Goal: Task Accomplishment & Management: Manage account settings

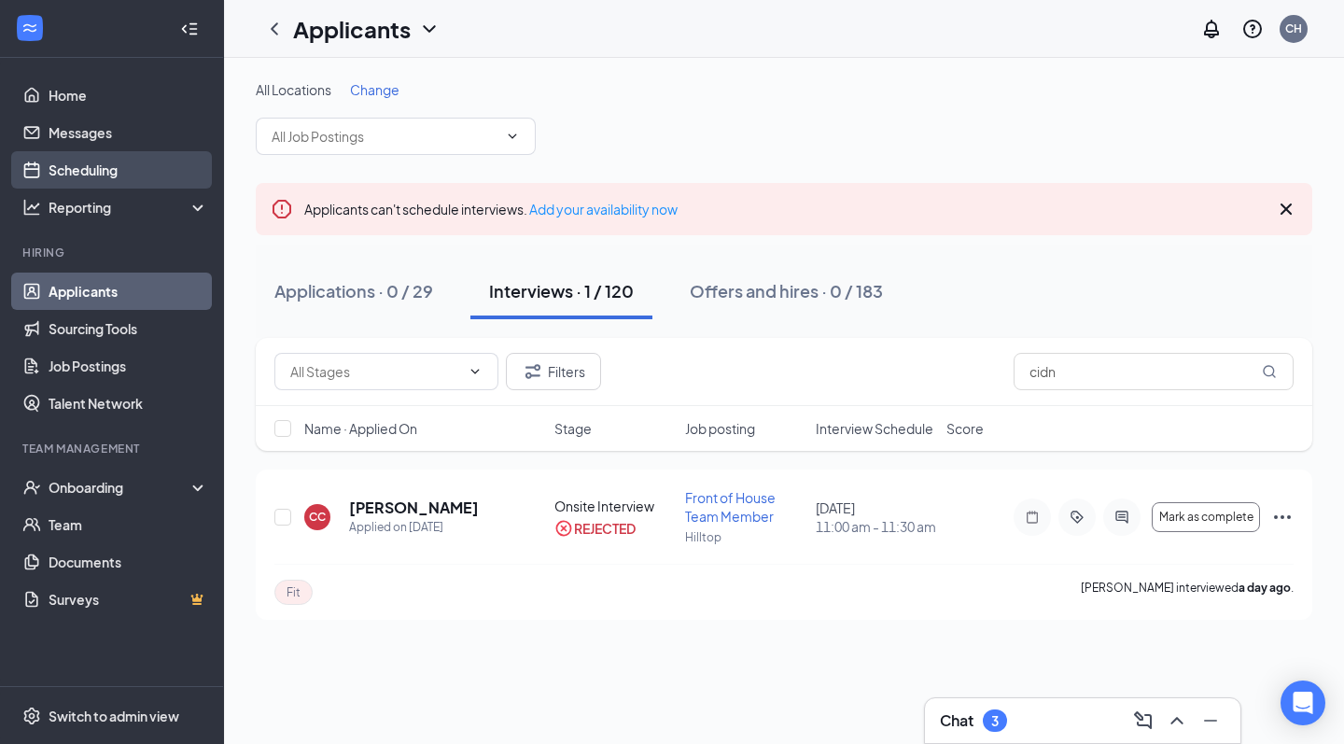
click at [90, 164] on link "Scheduling" at bounding box center [129, 169] width 160 height 37
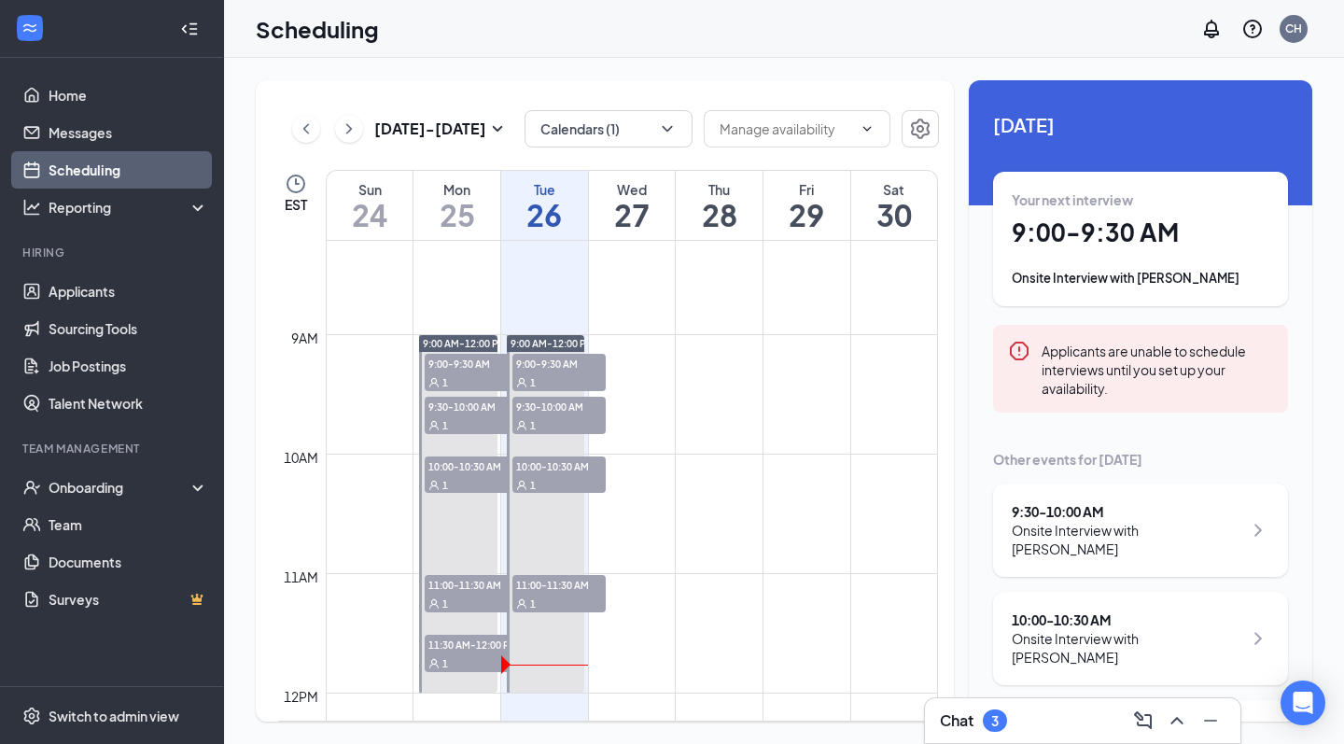
scroll to position [983, 0]
click at [561, 136] on button "Calendars (1)" at bounding box center [609, 128] width 168 height 37
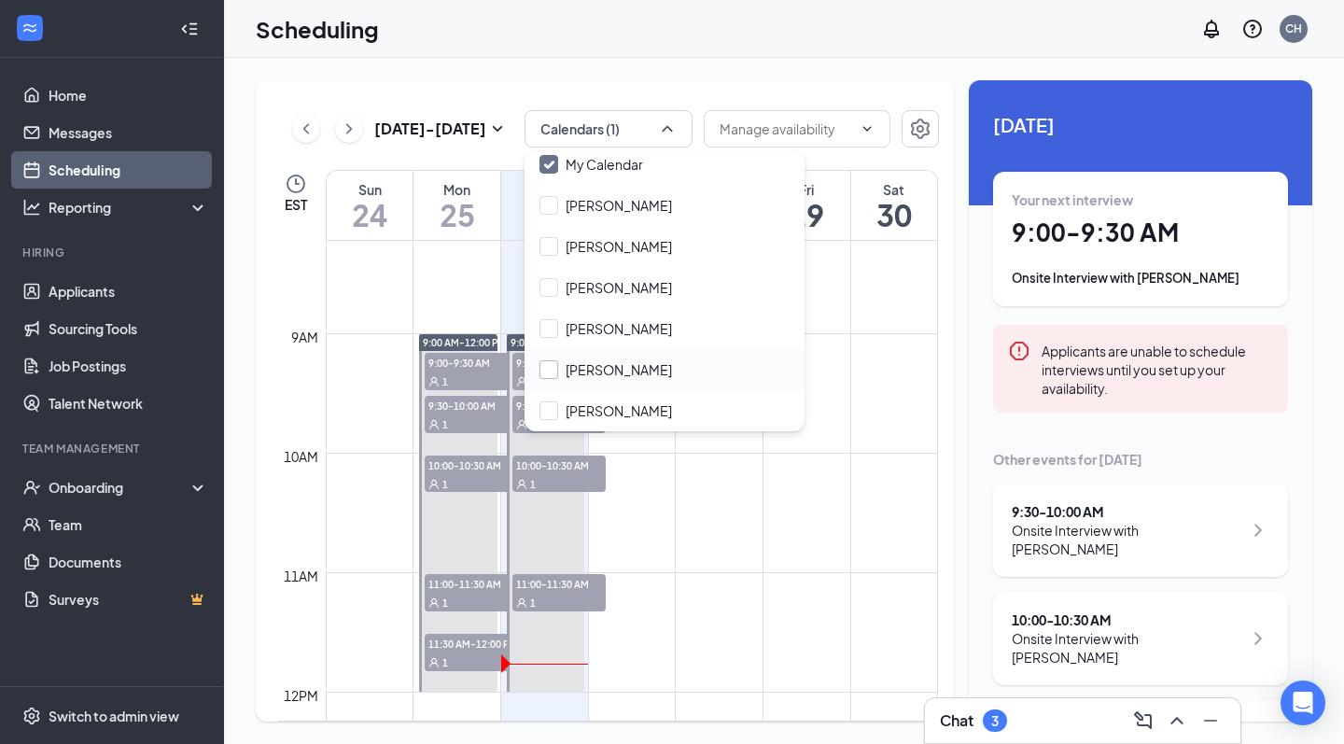
scroll to position [49, 0]
click at [551, 367] on div at bounding box center [549, 369] width 19 height 19
click at [551, 367] on input "[PERSON_NAME]" at bounding box center [606, 369] width 133 height 19
click at [549, 363] on input "[PERSON_NAME]" at bounding box center [606, 369] width 133 height 19
checkbox input "true"
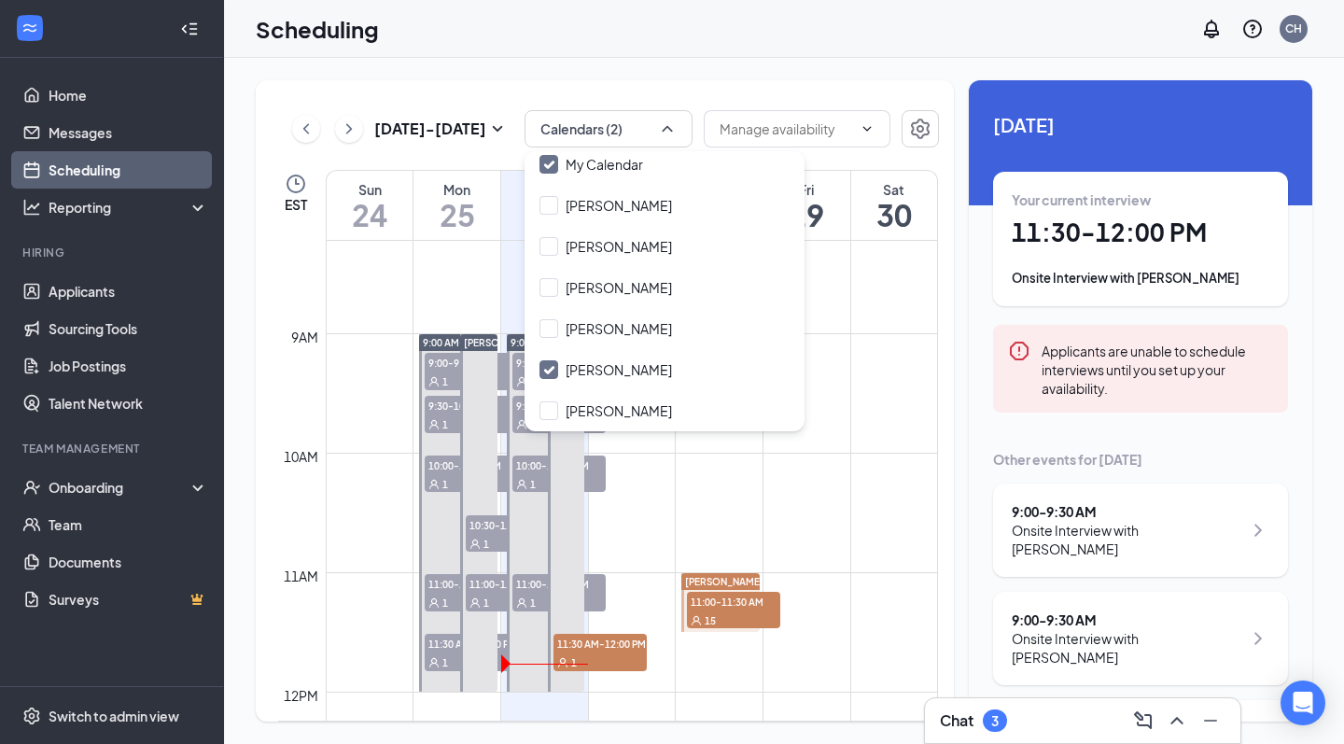
click at [682, 46] on div "Scheduling CH" at bounding box center [784, 29] width 1120 height 58
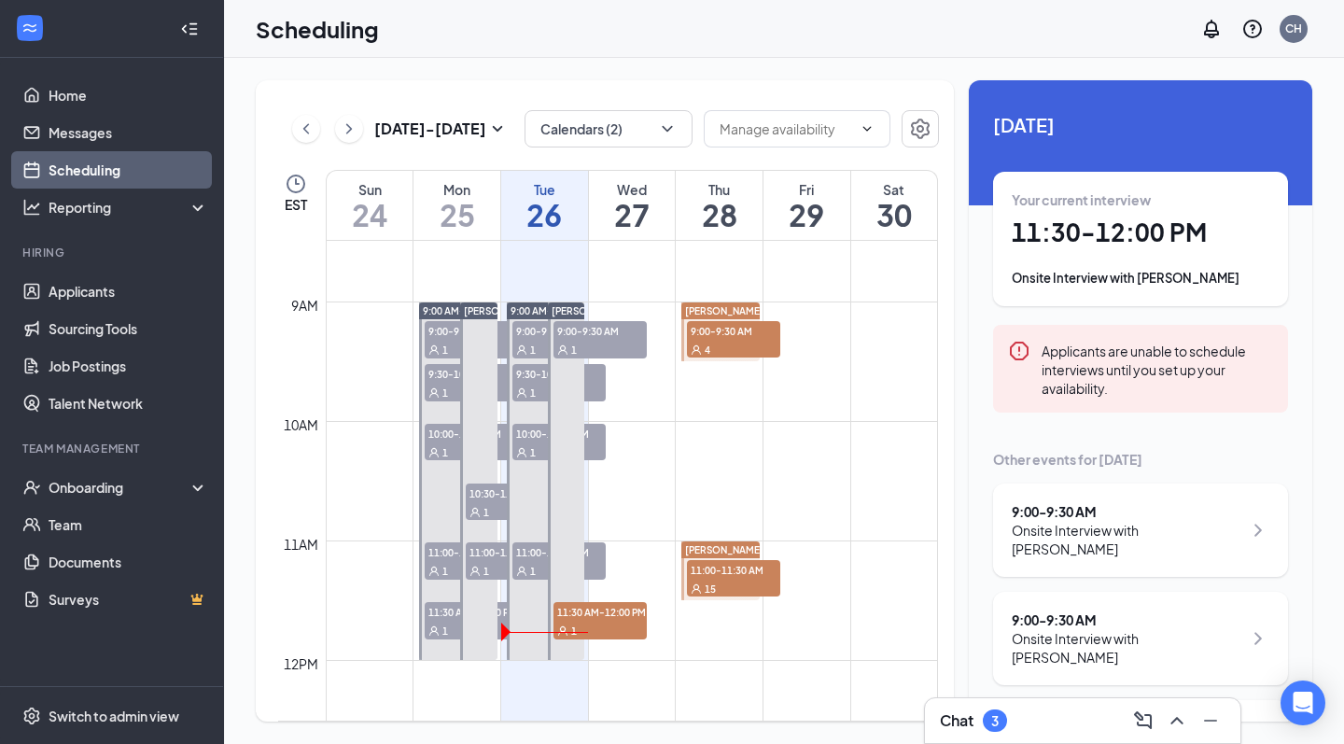
scroll to position [1014, 0]
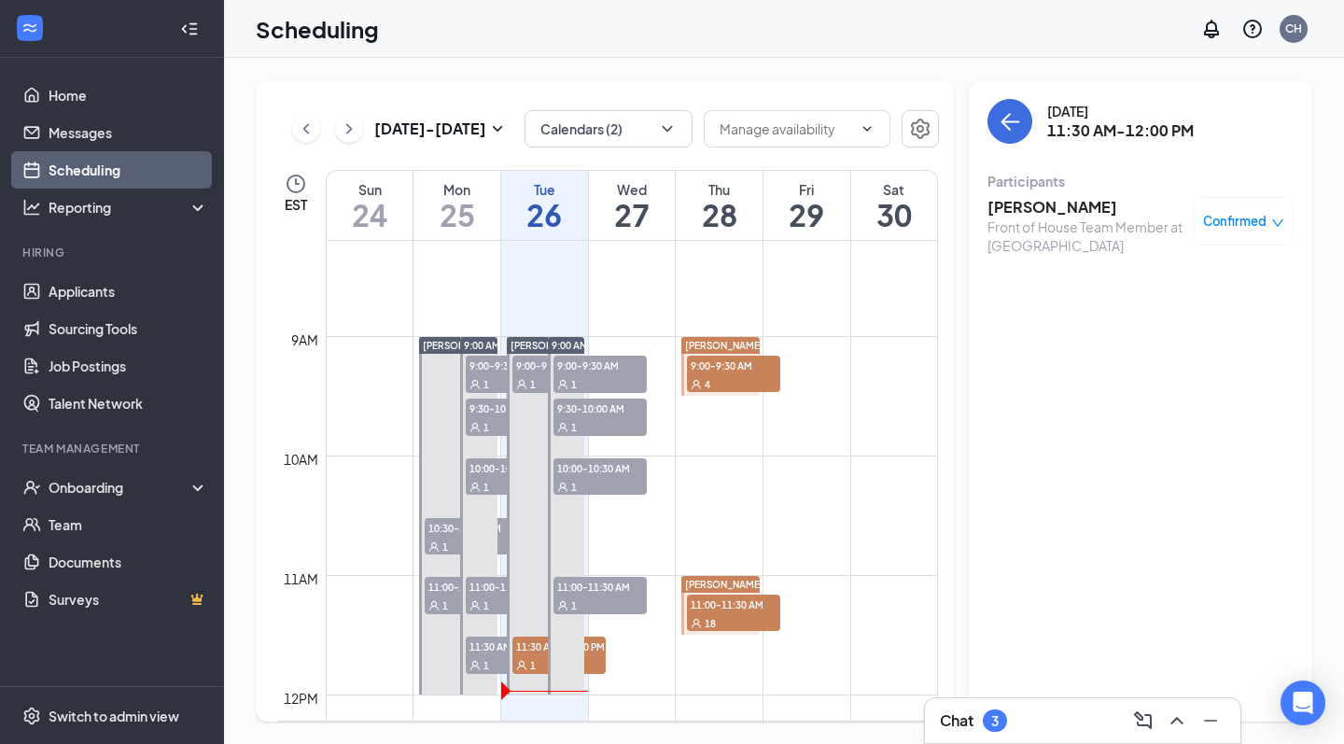
scroll to position [983, 0]
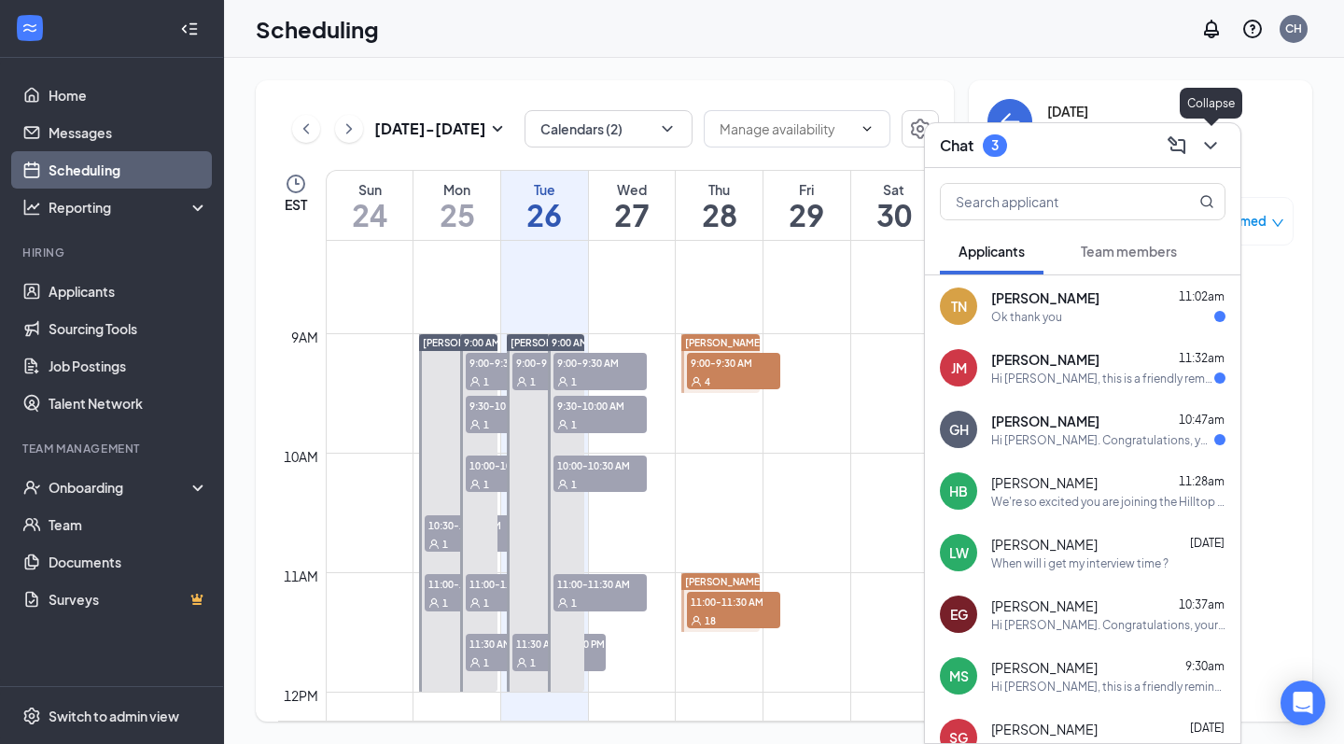
click at [1211, 147] on icon "ChevronDown" at bounding box center [1210, 145] width 12 height 7
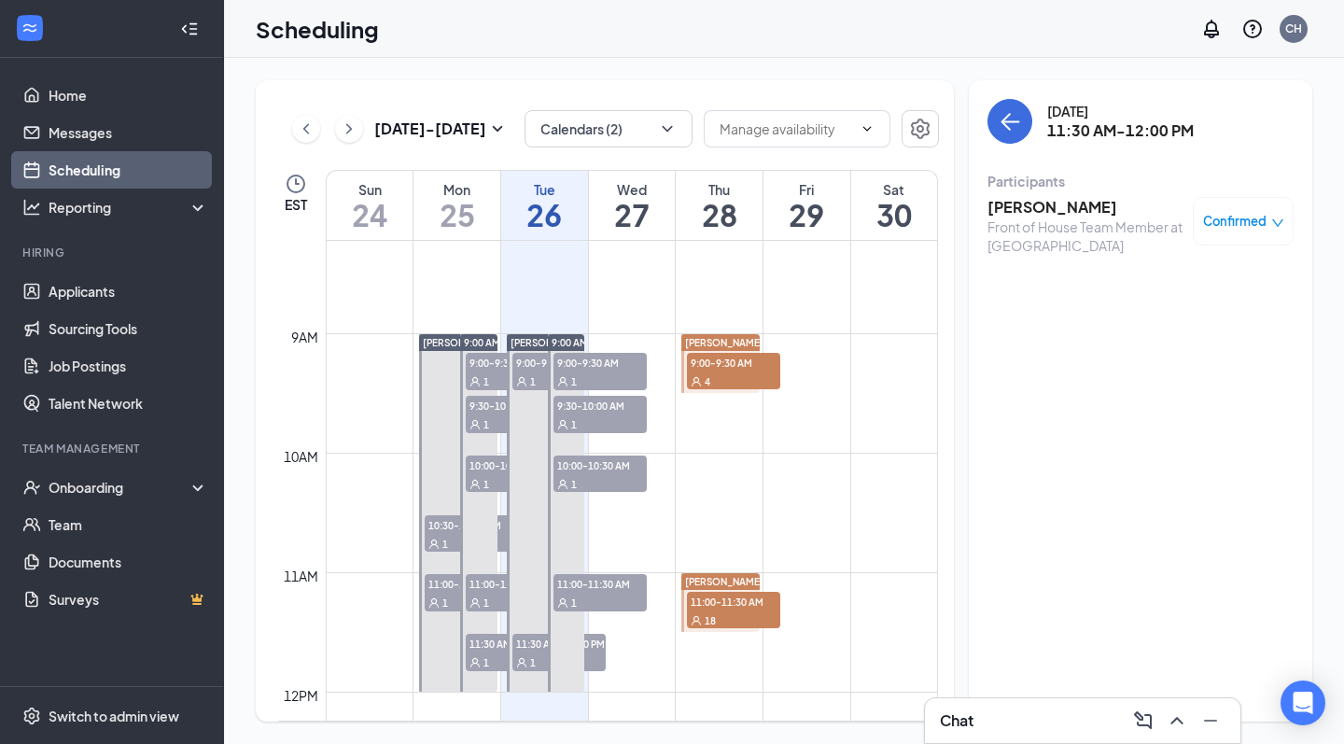
click at [640, 341] on td at bounding box center [632, 348] width 612 height 30
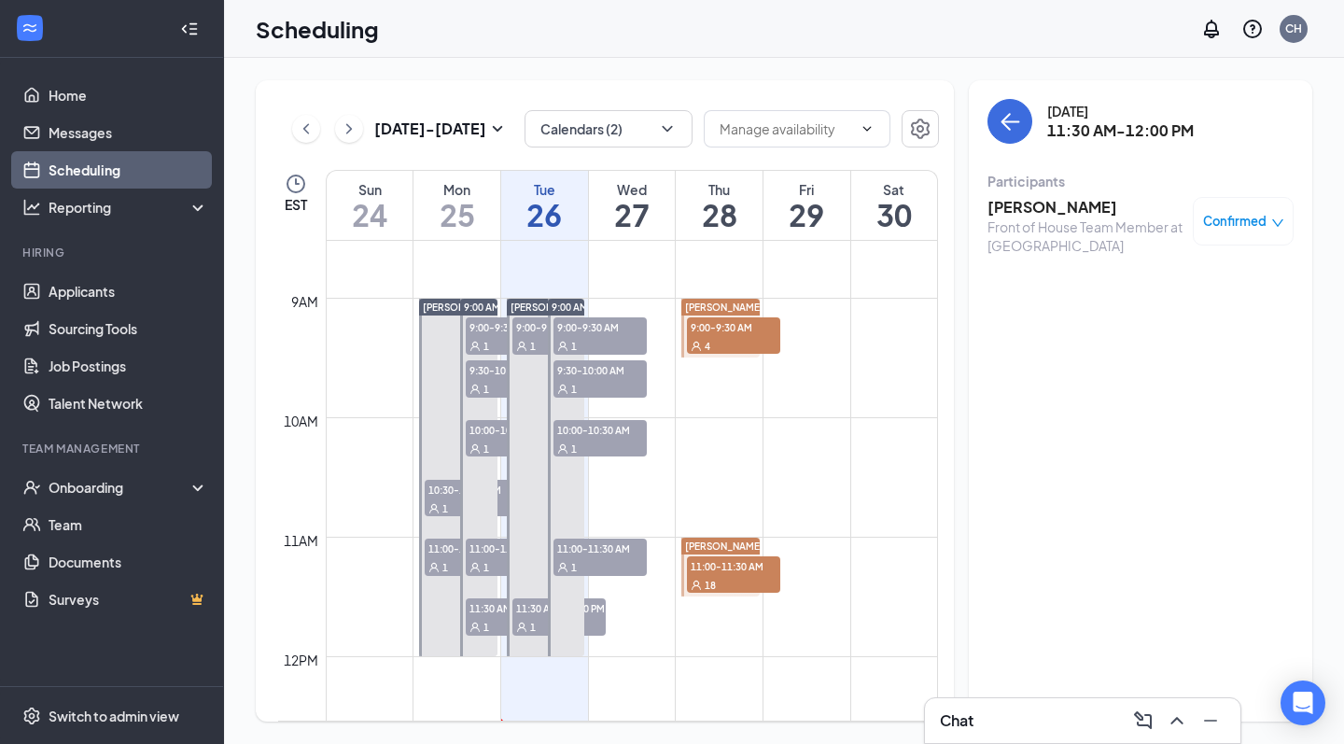
scroll to position [1019, 0]
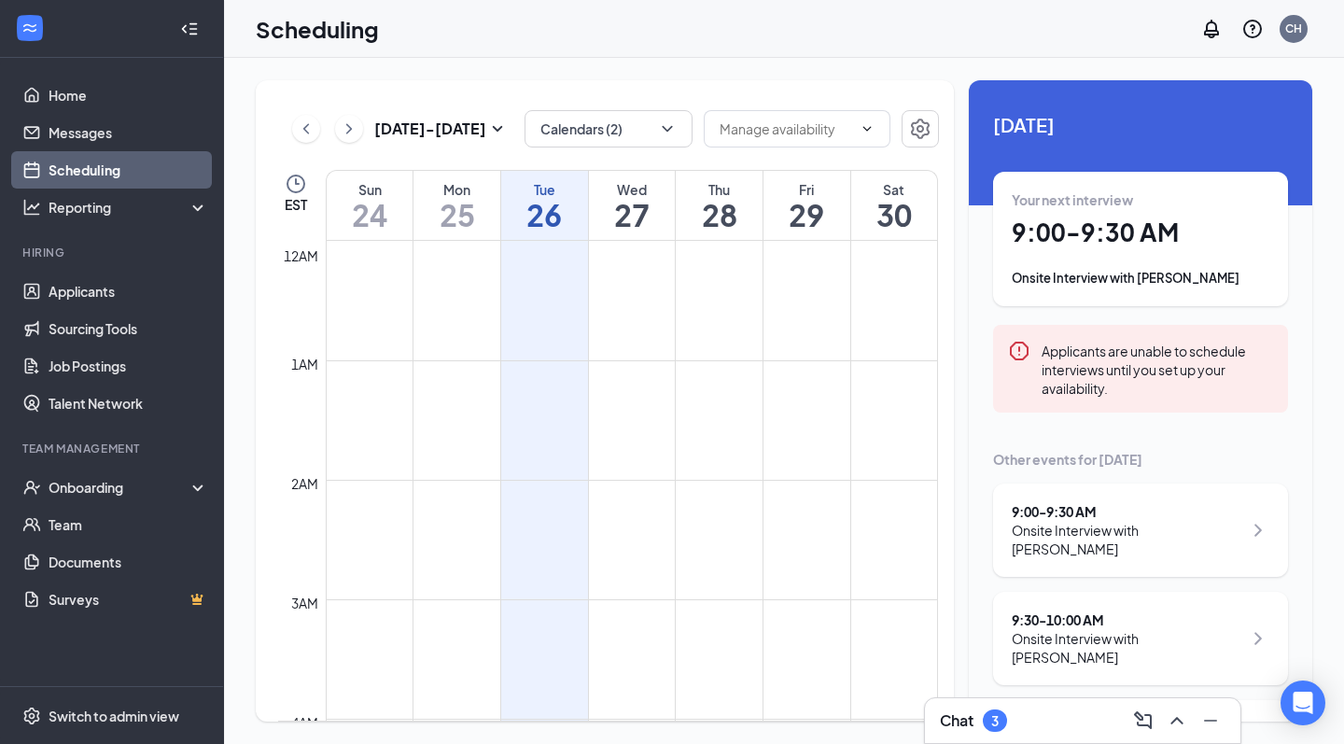
scroll to position [1014, 0]
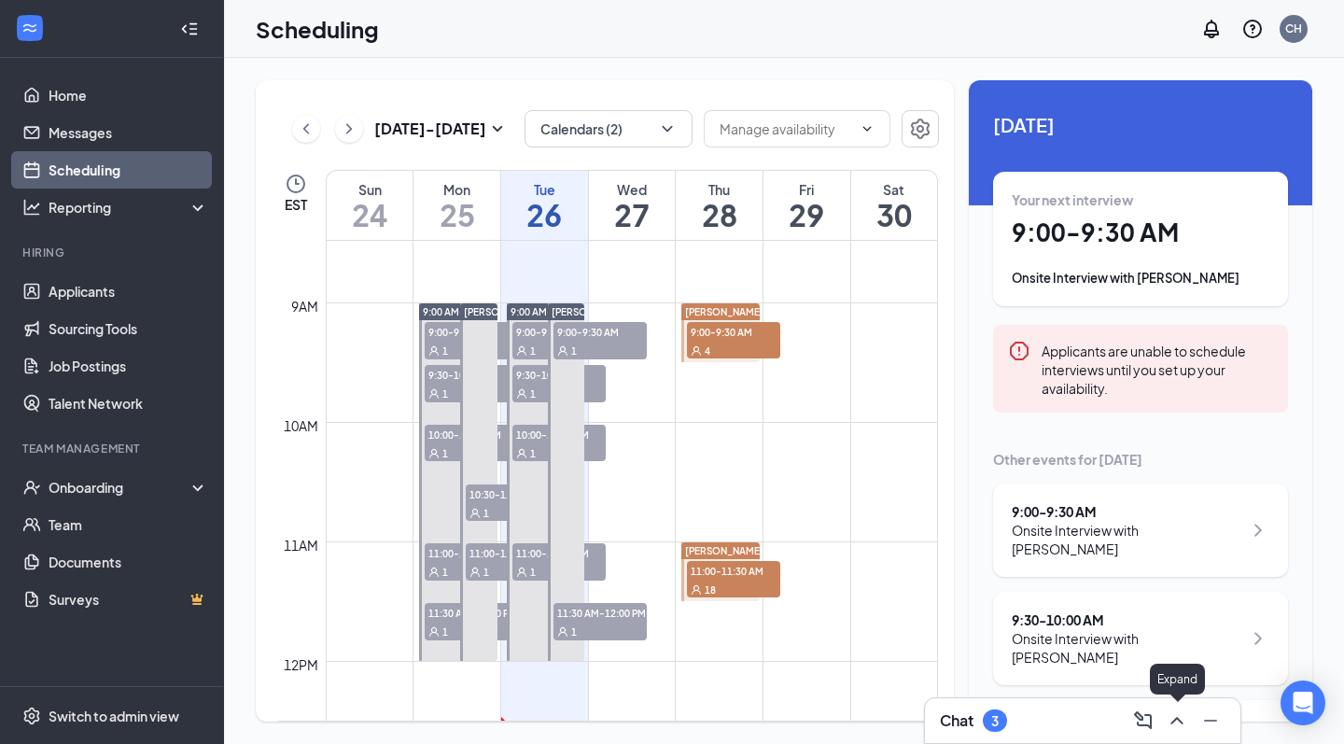
click at [1177, 725] on icon "ChevronUp" at bounding box center [1177, 721] width 22 height 22
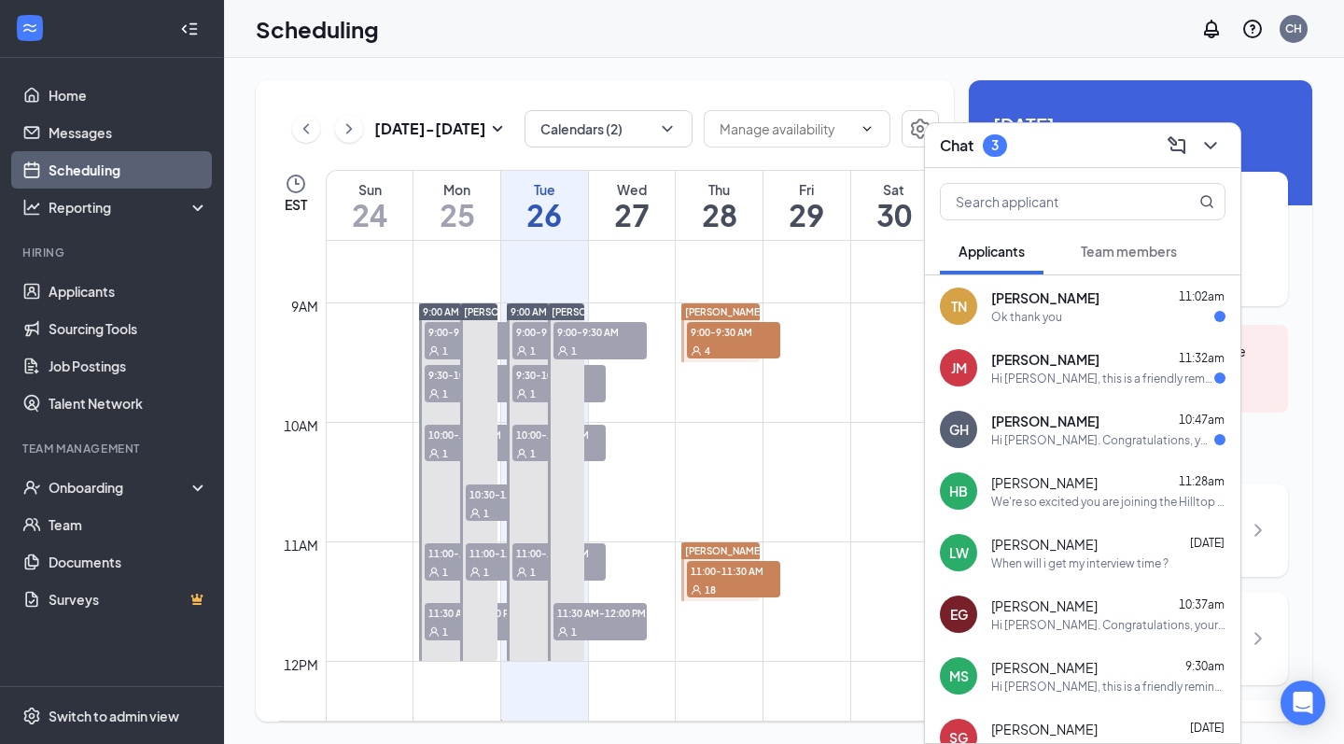
click at [1136, 288] on div "TN Tyresha Nicholson 11:02am Ok thank you" at bounding box center [1083, 306] width 316 height 62
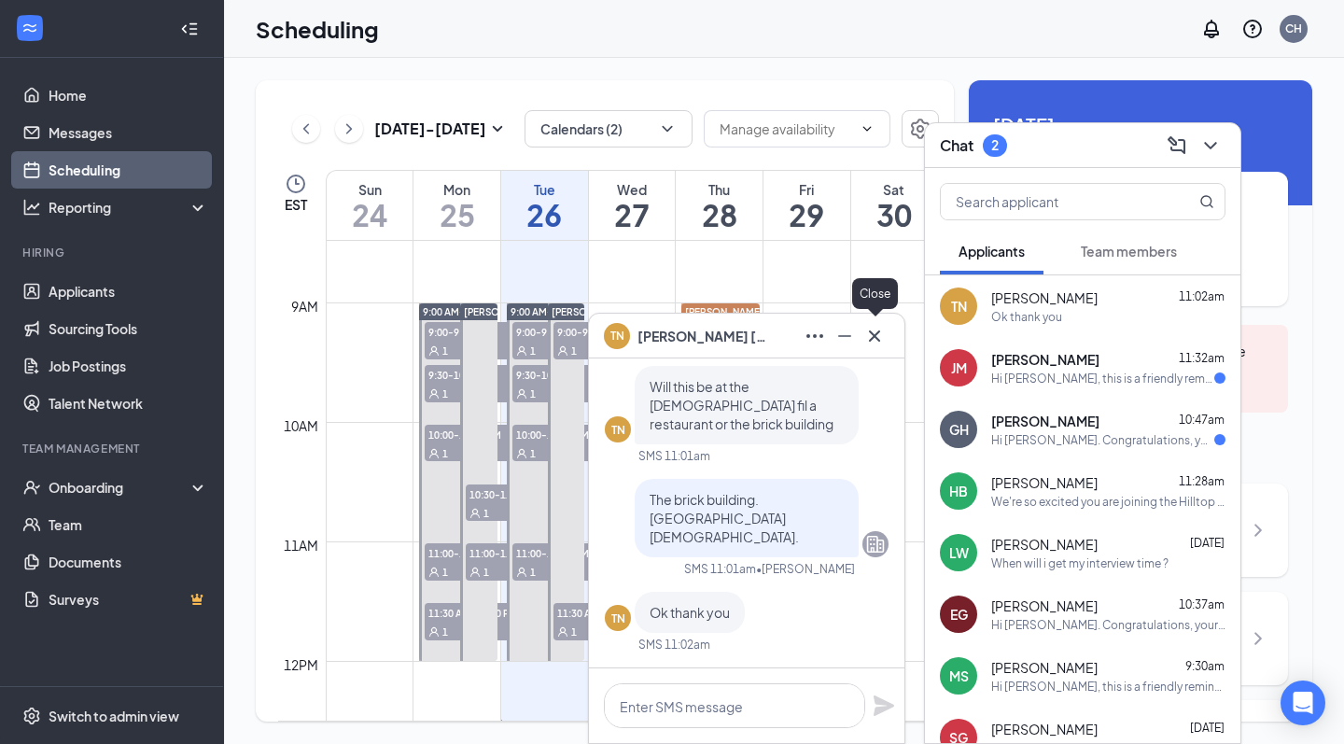
click at [864, 343] on icon "Cross" at bounding box center [875, 336] width 22 height 22
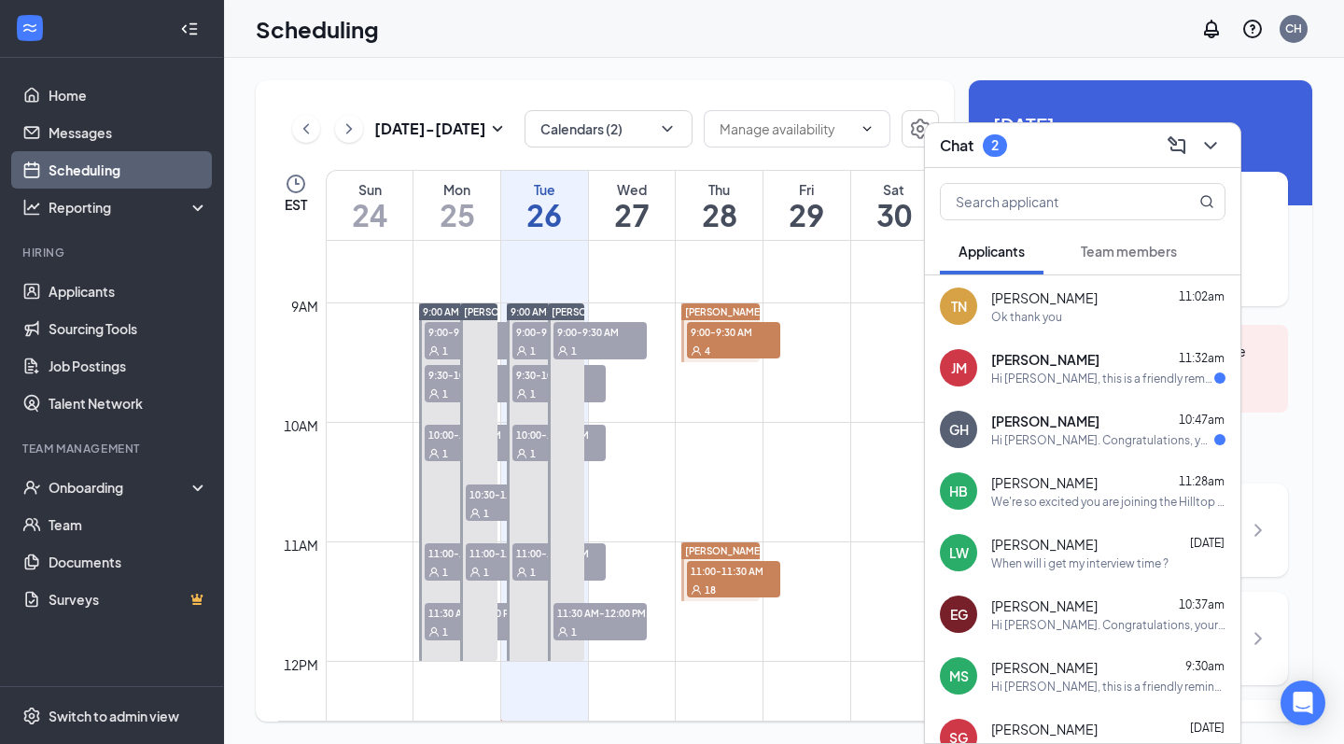
click at [1022, 373] on div "Hi Jason Muncy, this is a friendly reminder. Please select an interview time sl…" at bounding box center [1102, 379] width 223 height 16
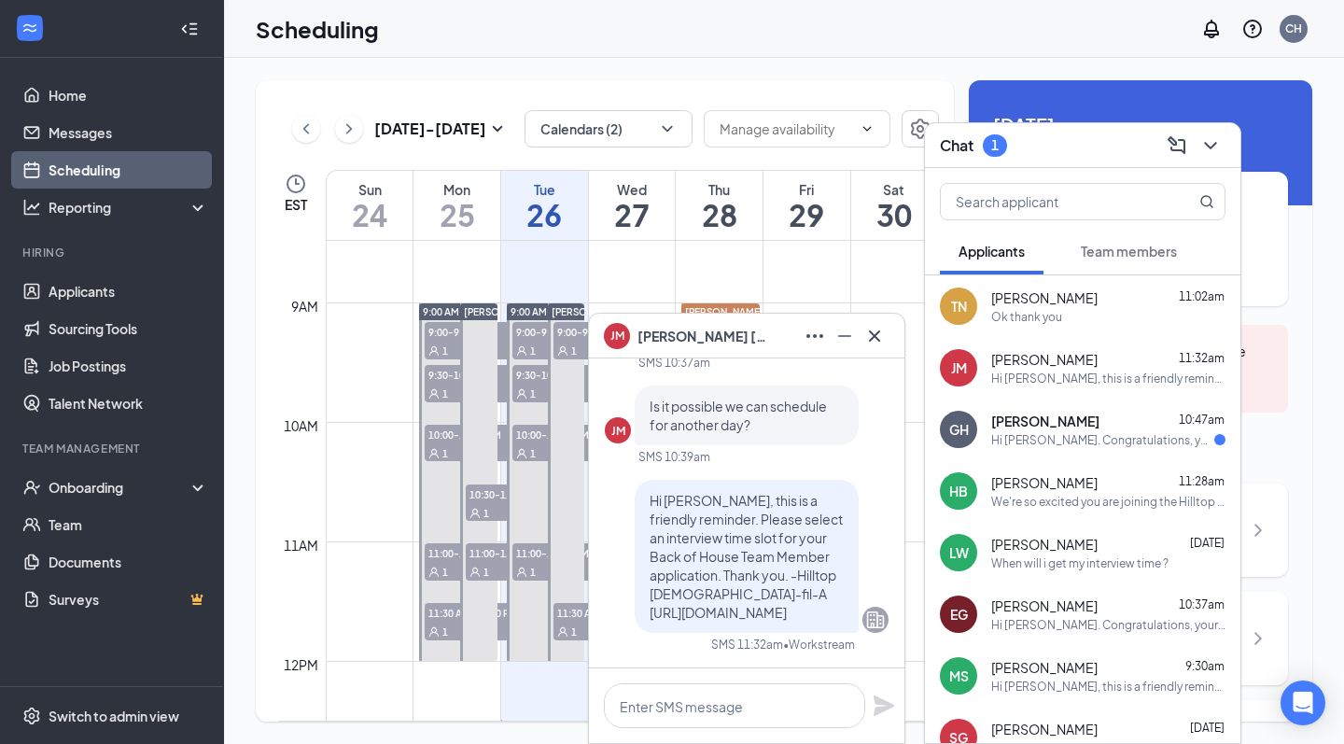
click at [864, 340] on icon "Cross" at bounding box center [875, 336] width 22 height 22
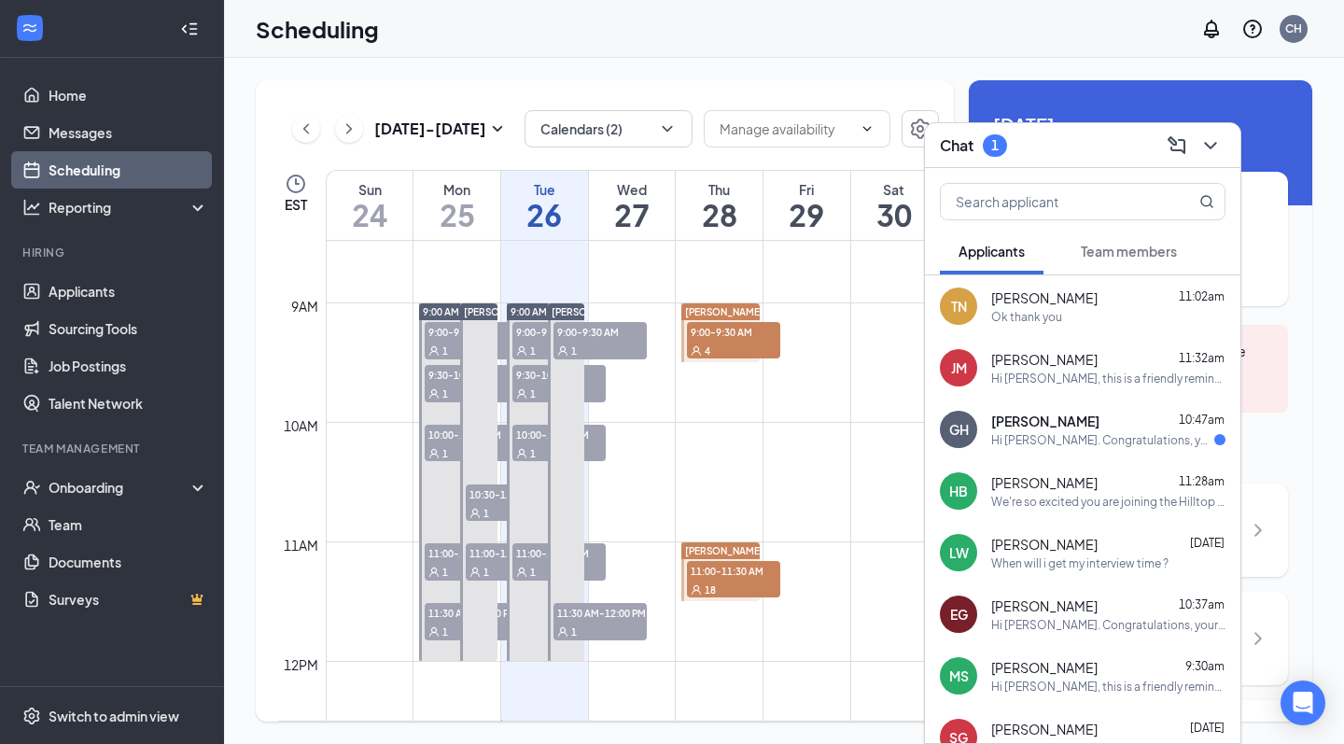
click at [1052, 423] on span "Gavin Helms" at bounding box center [1045, 421] width 108 height 19
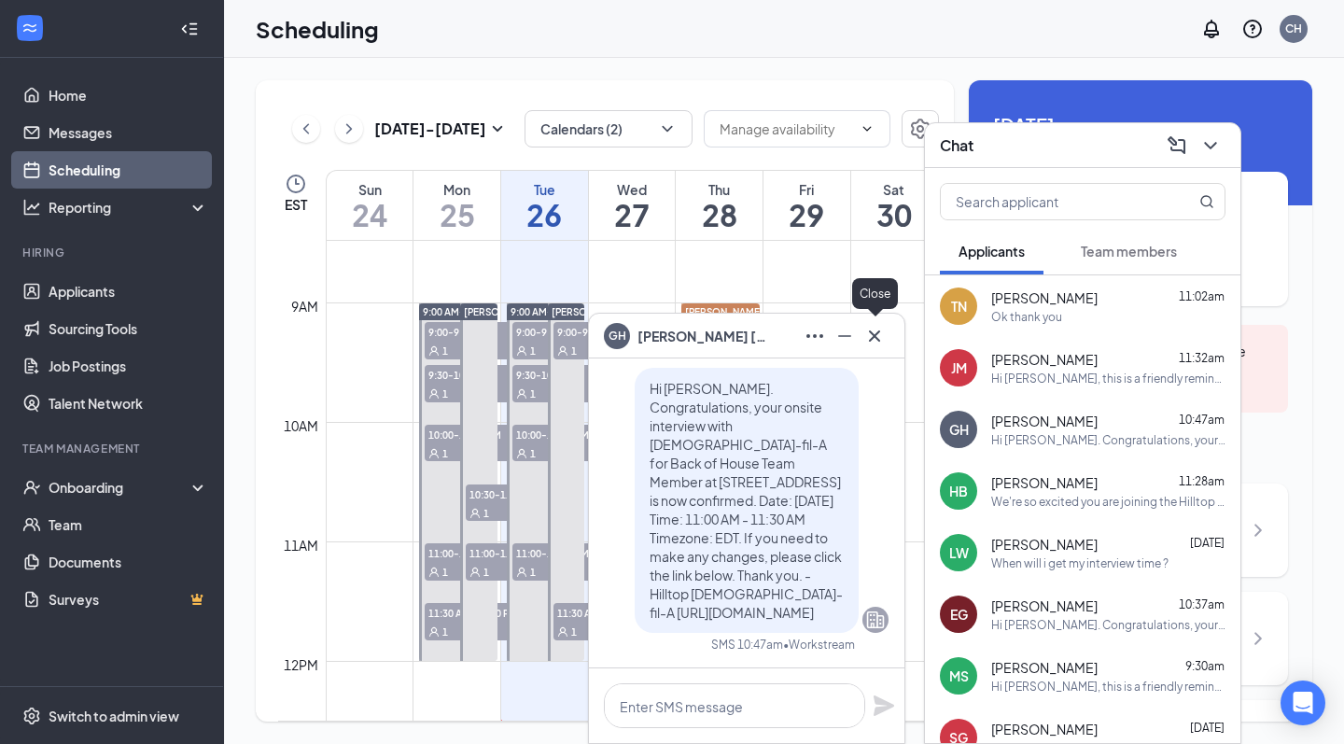
click at [877, 336] on icon "Cross" at bounding box center [875, 336] width 22 height 22
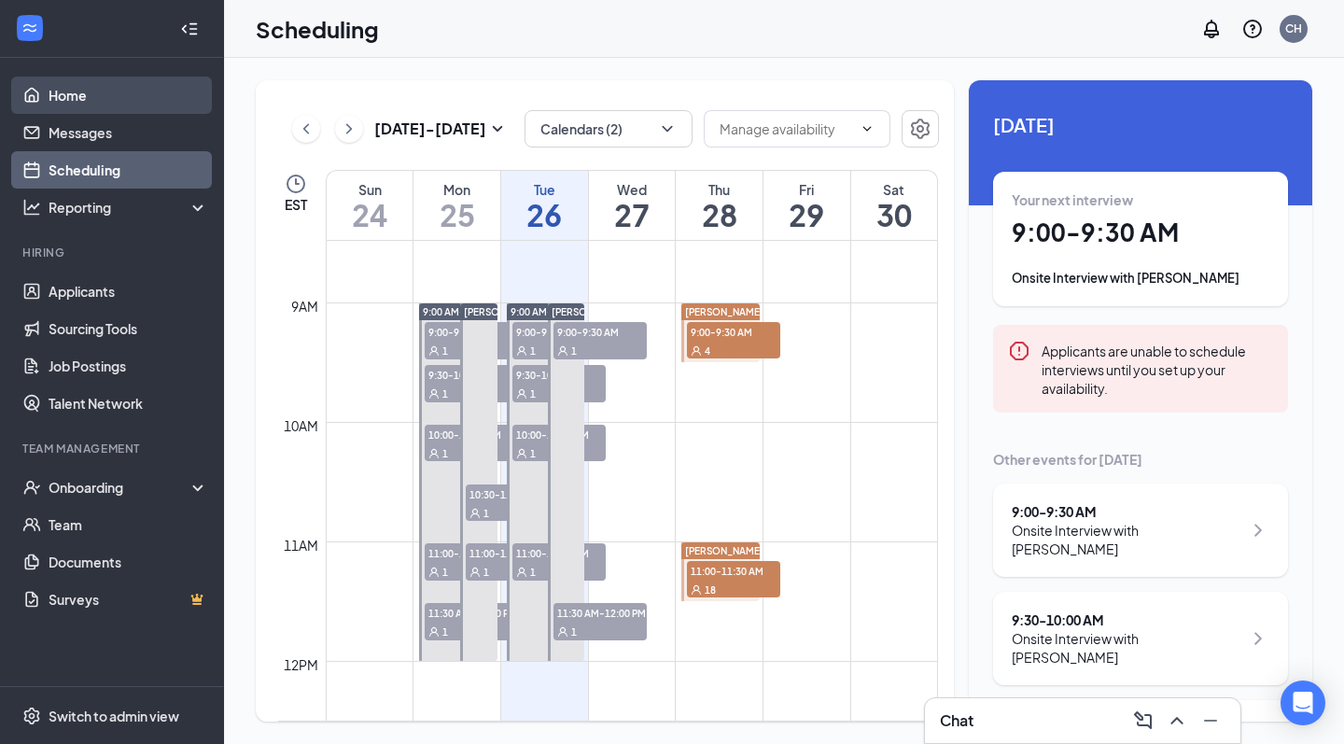
click at [109, 91] on link "Home" at bounding box center [129, 95] width 160 height 37
